Goal: Task Accomplishment & Management: Manage account settings

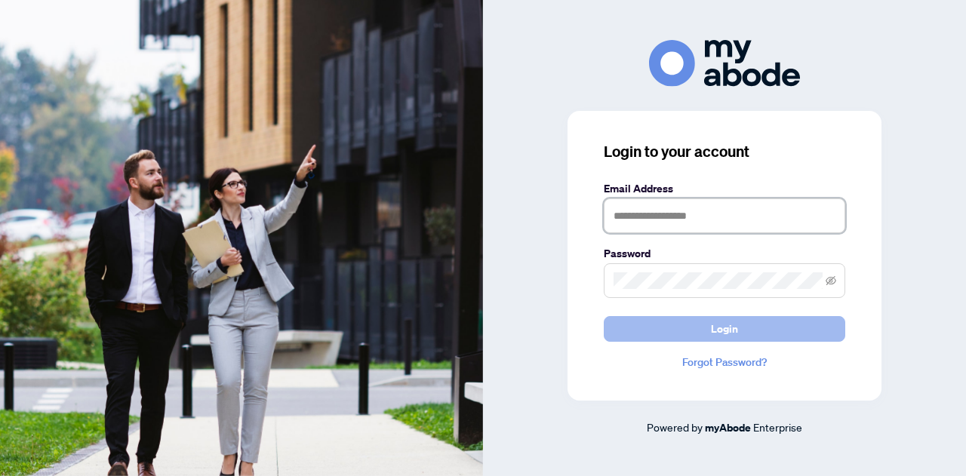
type input "**********"
click at [734, 328] on span "Login" at bounding box center [724, 329] width 27 height 24
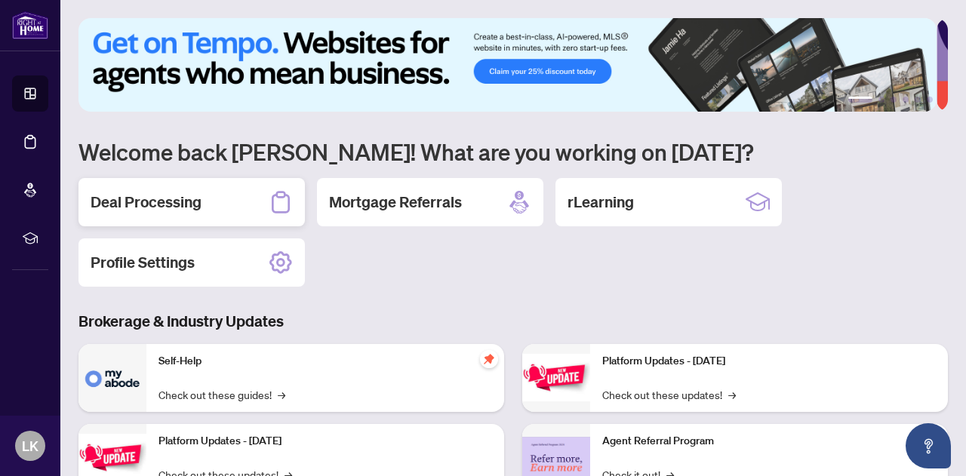
click at [206, 199] on div "Deal Processing" at bounding box center [192, 202] width 226 height 48
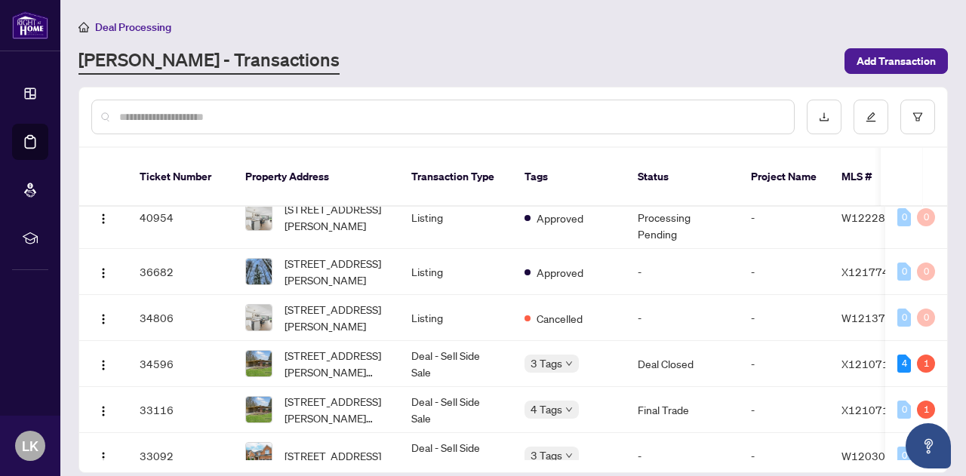
scroll to position [314, 0]
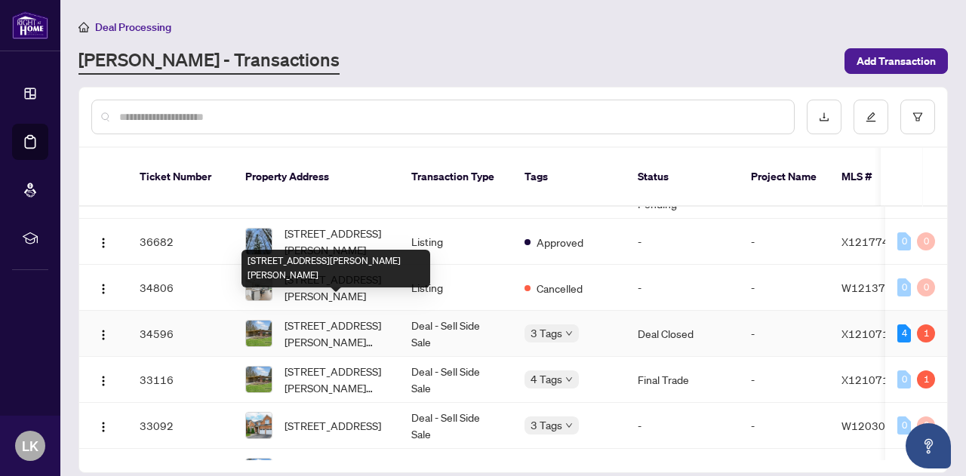
click at [319, 317] on span "31 Taylor Cres, Hamilton, Ontario L9H 6B5, Canada" at bounding box center [336, 333] width 103 height 33
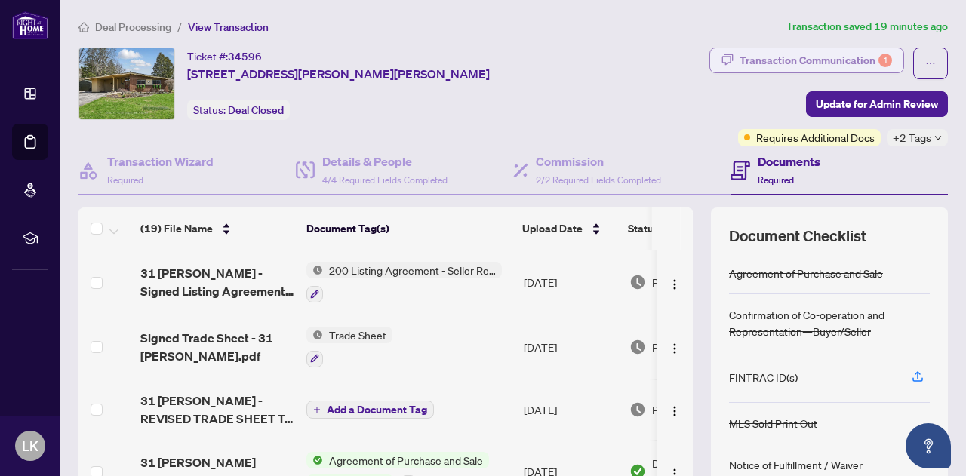
click at [799, 52] on div "Transaction Communication 1" at bounding box center [816, 60] width 152 height 24
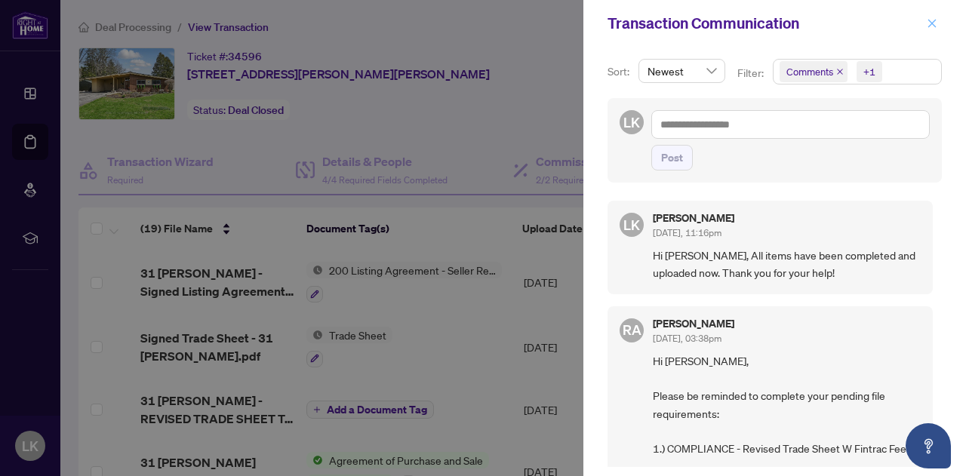
click at [923, 24] on button "button" at bounding box center [932, 23] width 20 height 18
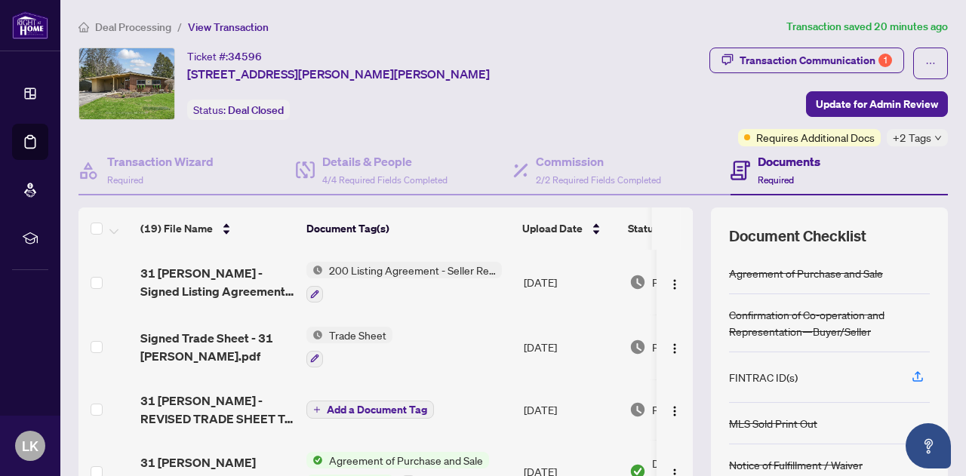
click at [603, 84] on div "Transaction Communication 1 Update for Admin Review Requires Additional Docs +2…" at bounding box center [776, 97] width 346 height 99
click at [934, 139] on icon "down" at bounding box center [938, 138] width 8 height 8
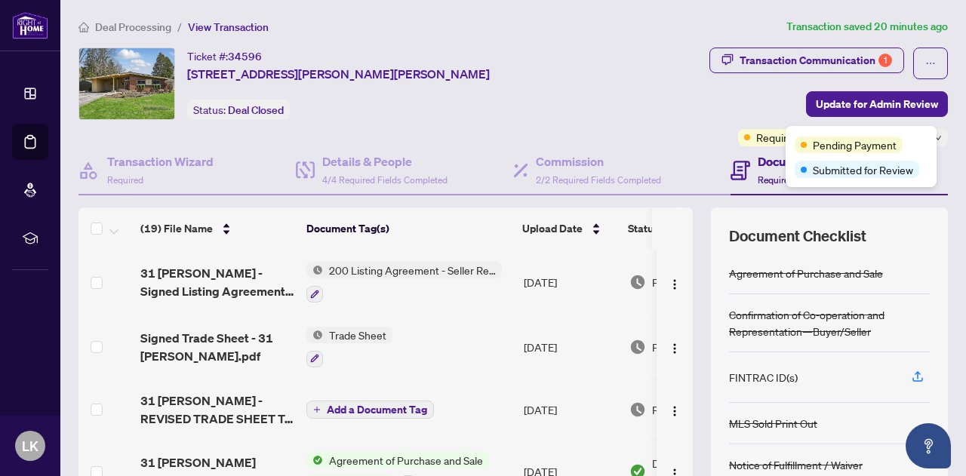
click at [549, 60] on div "Ticket #: 34596 31 Taylor Cres, Hamilton, Ontario L9H 6B5, Canada Status: Deal …" at bounding box center [338, 84] width 519 height 72
